Goal: Task Accomplishment & Management: Manage account settings

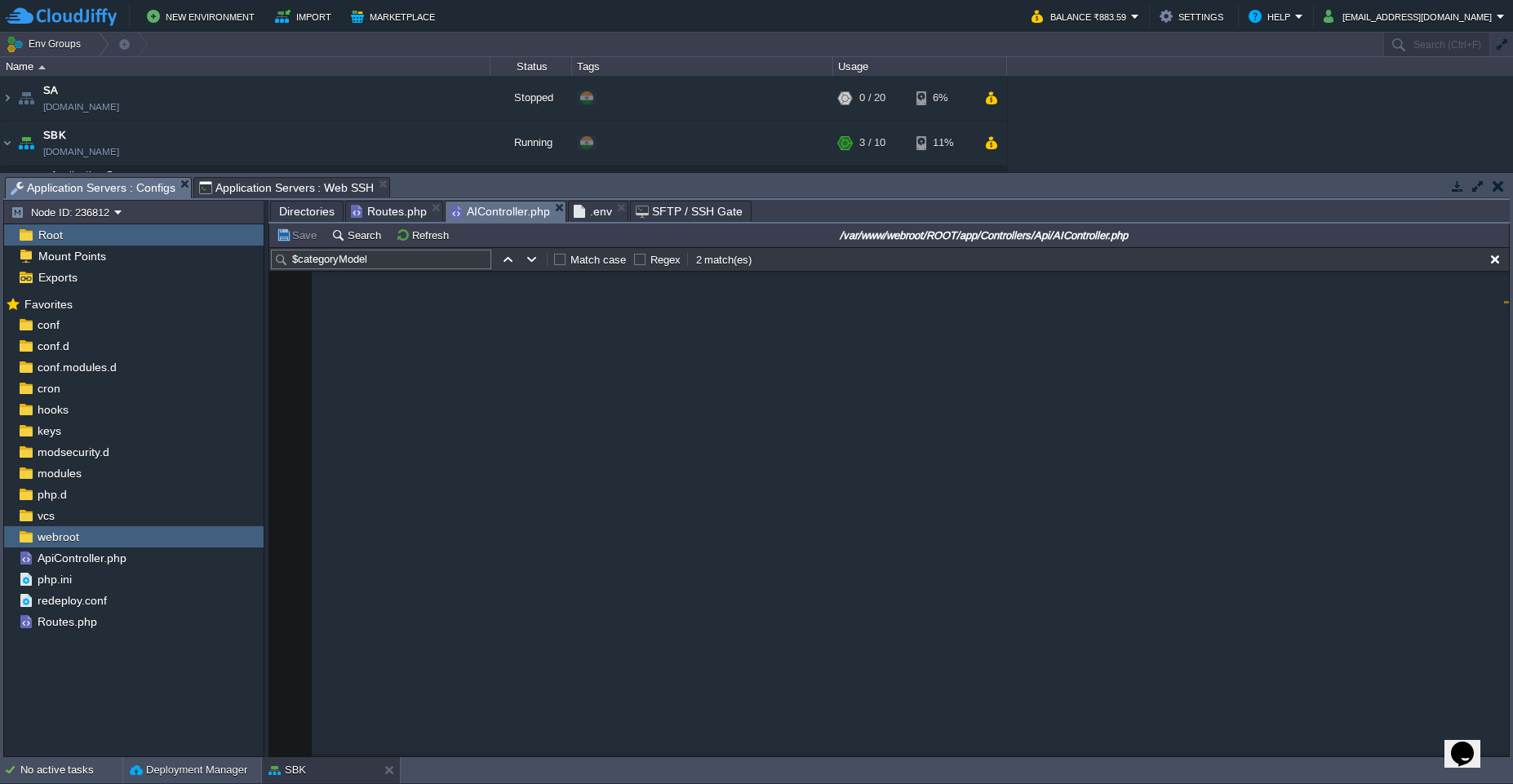
scroll to position [3496, 0]
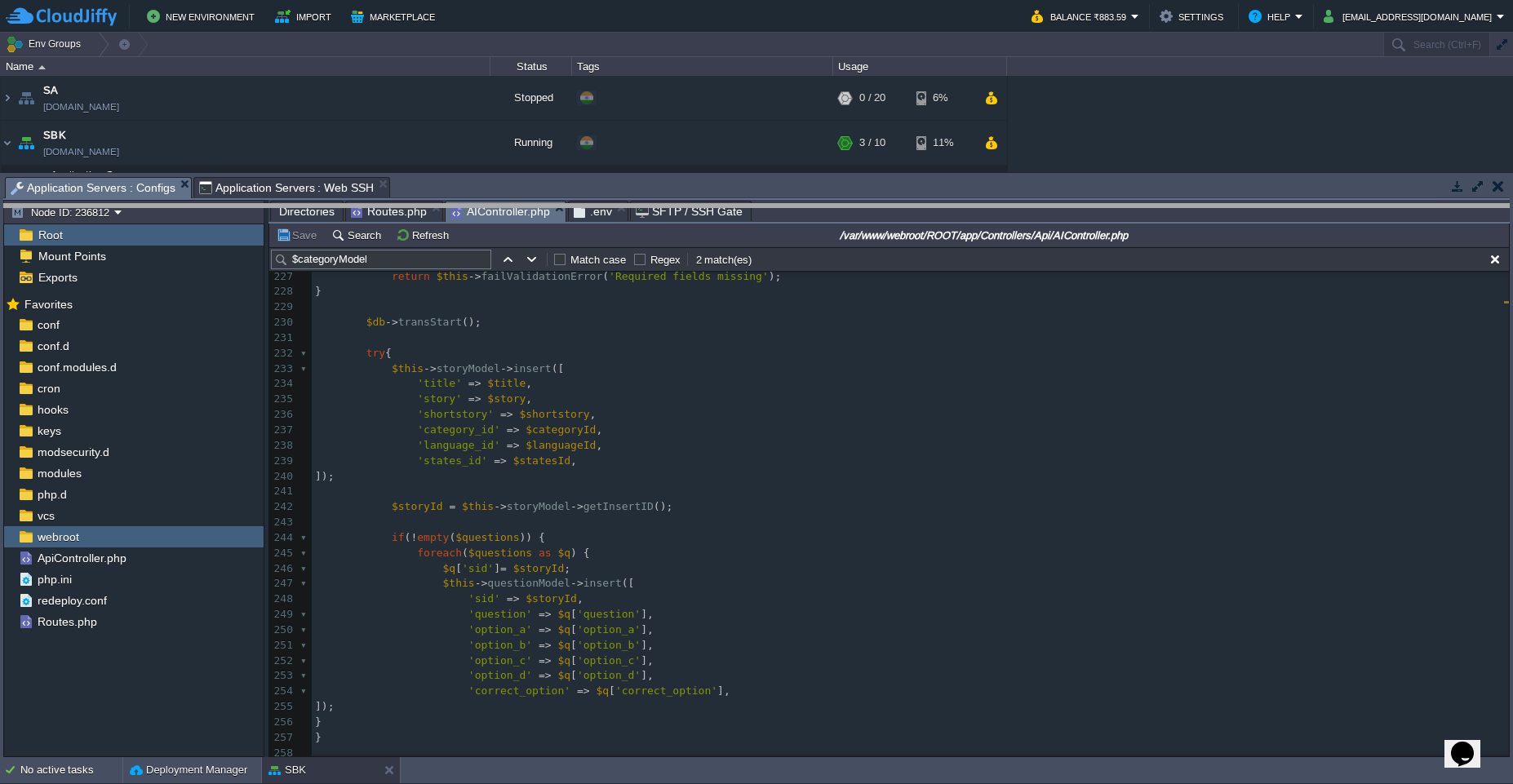
drag, startPoint x: 1018, startPoint y: 193, endPoint x: 1003, endPoint y: 290, distance: 98.2
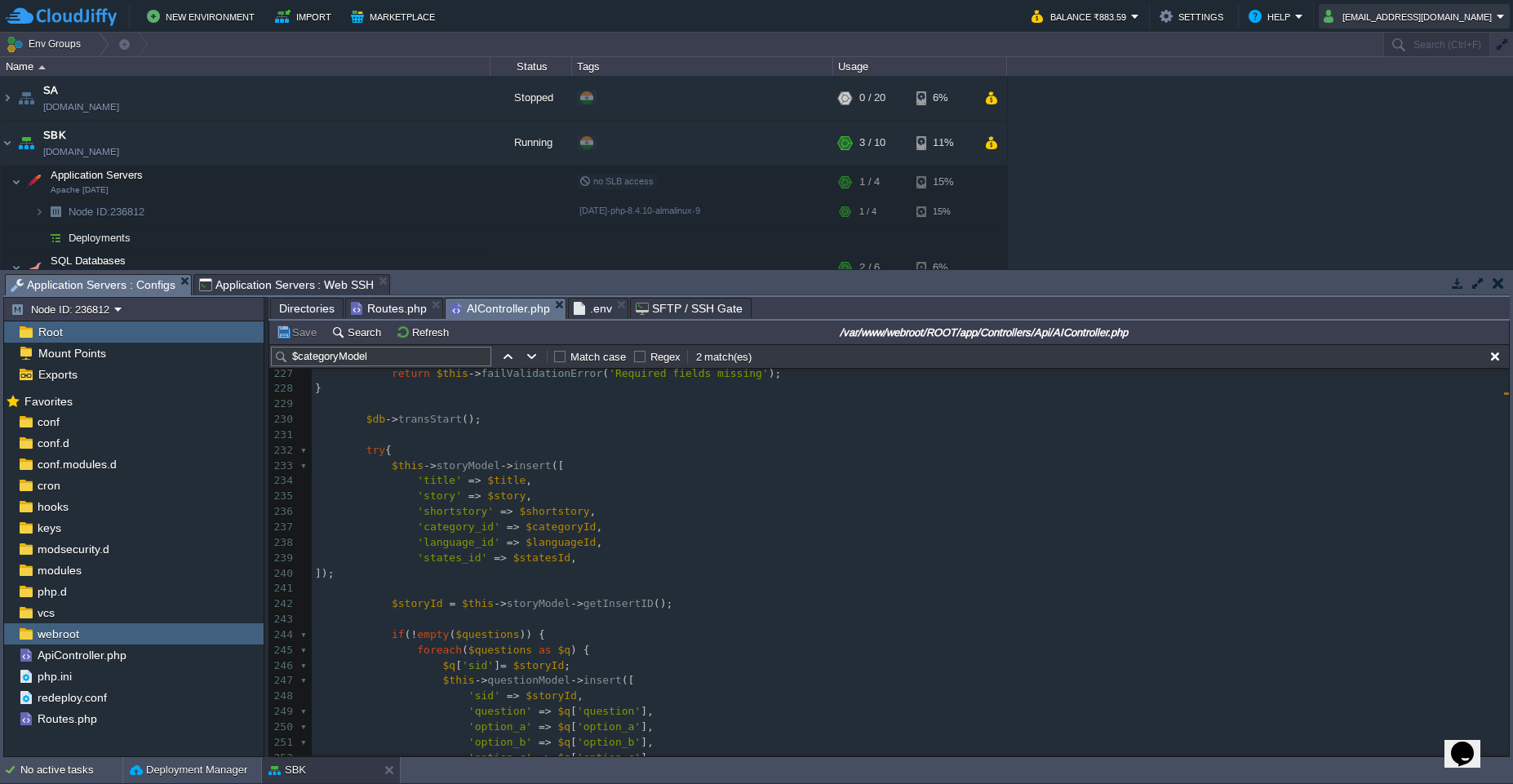
click at [1438, 25] on button "[EMAIL_ADDRESS][DOMAIN_NAME]" at bounding box center [1410, 16] width 173 height 20
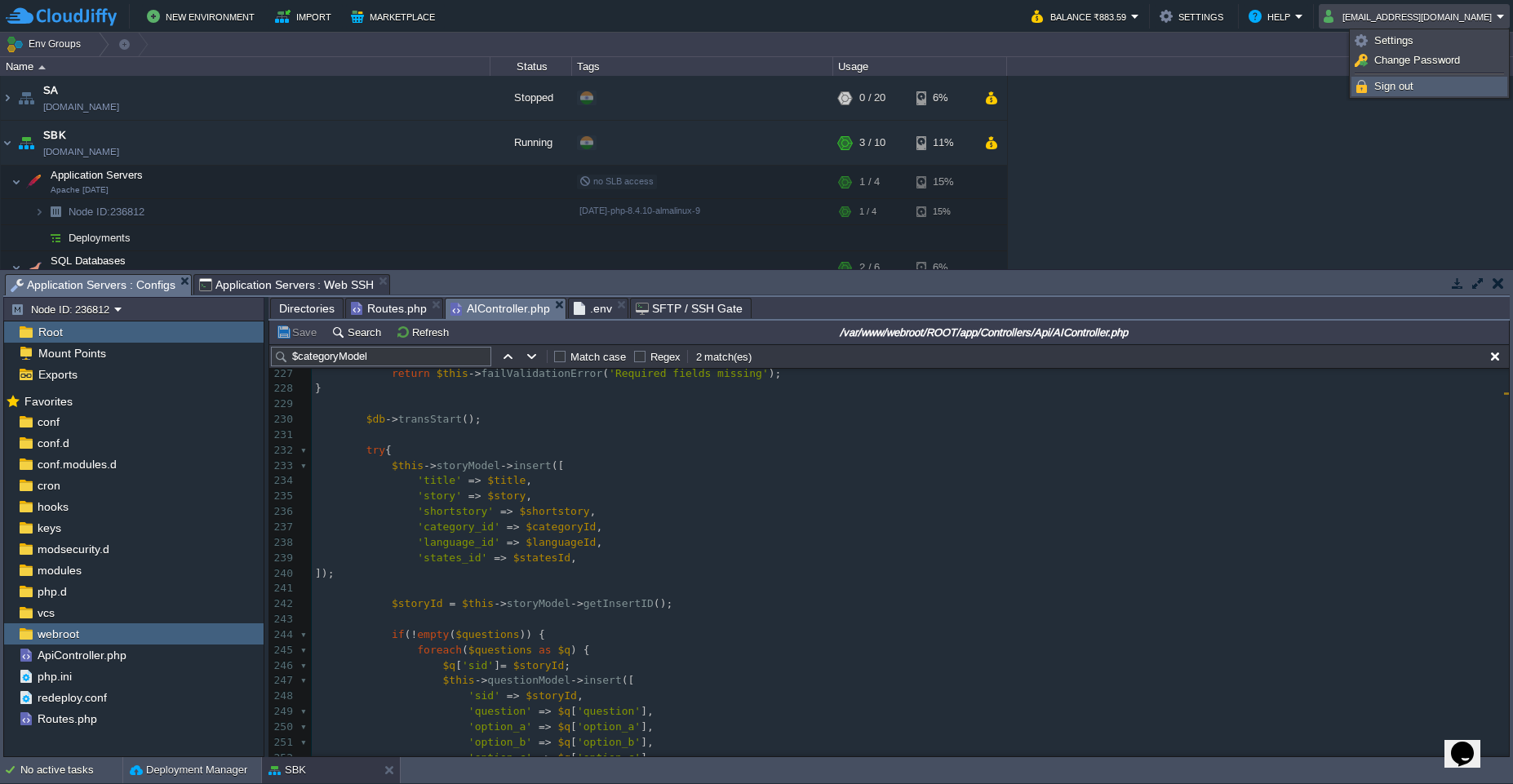
click at [1409, 85] on span "Sign out" at bounding box center [1394, 85] width 39 height 12
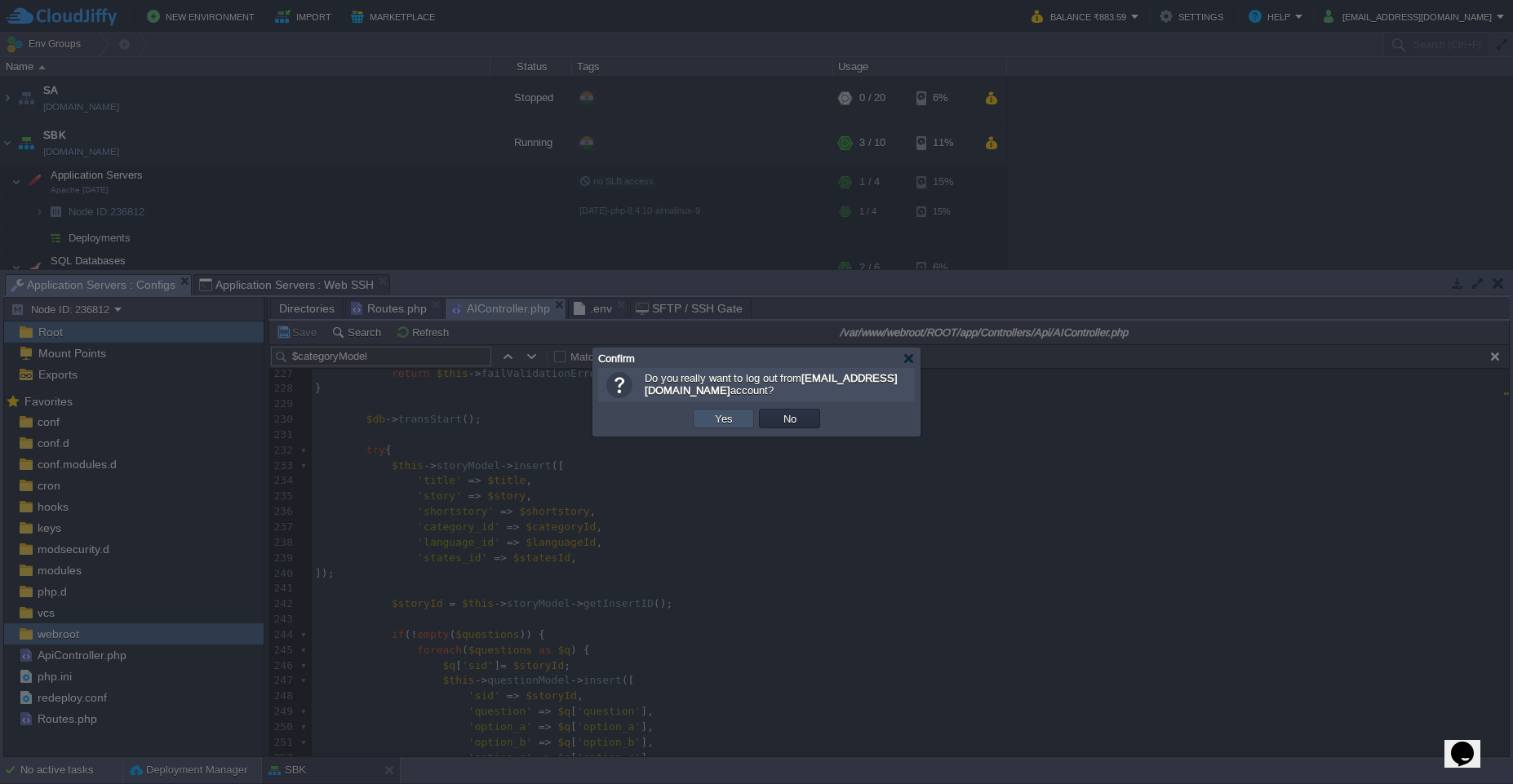
click at [711, 425] on button "Yes" at bounding box center [724, 419] width 28 height 15
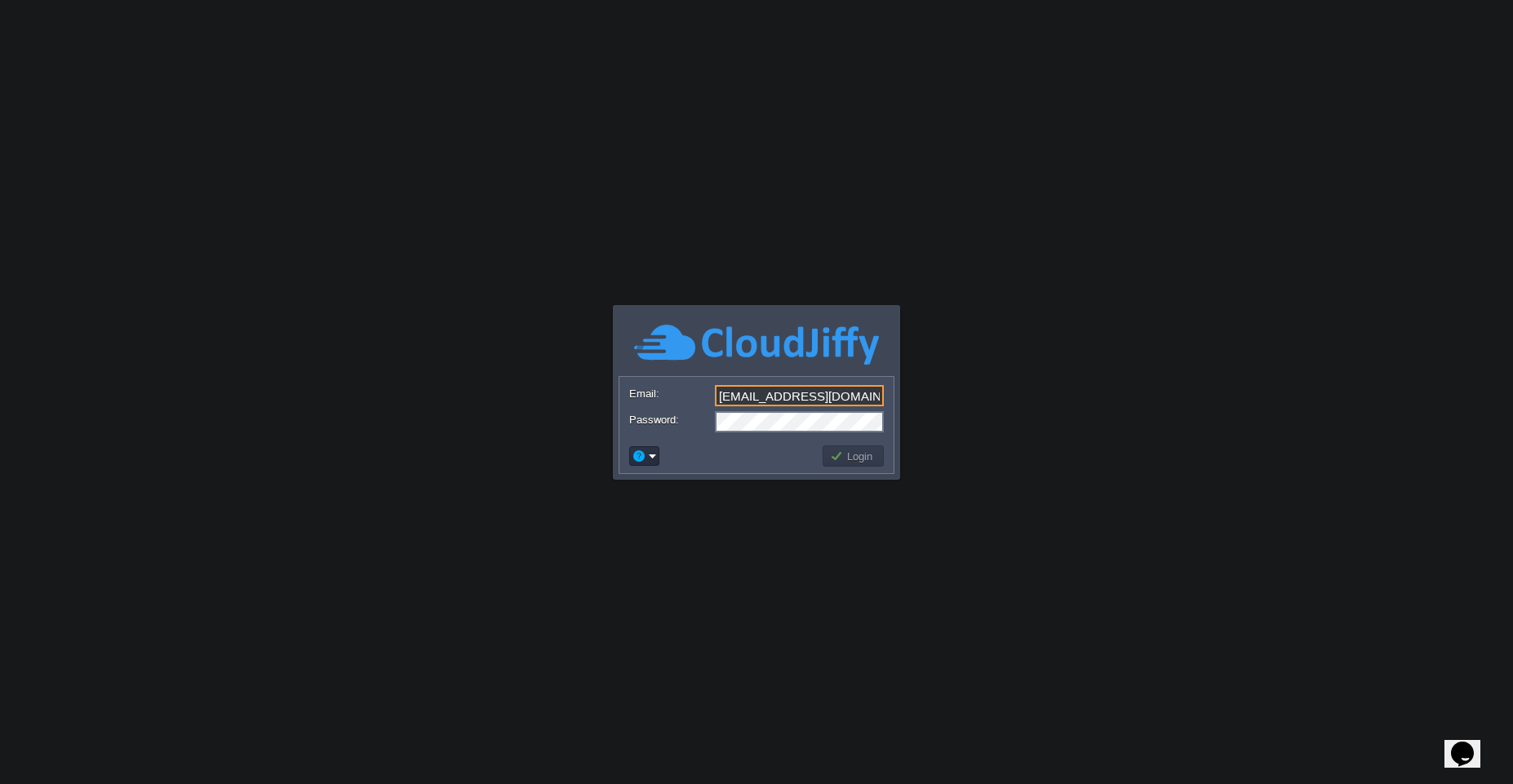
click at [880, 395] on input "[EMAIL_ADDRESS][DOMAIN_NAME]" at bounding box center [799, 395] width 169 height 22
type input "[EMAIL_ADDRESS][DOMAIN_NAME]"
click at [851, 457] on button "Login" at bounding box center [853, 456] width 48 height 15
